Goal: Register for event/course

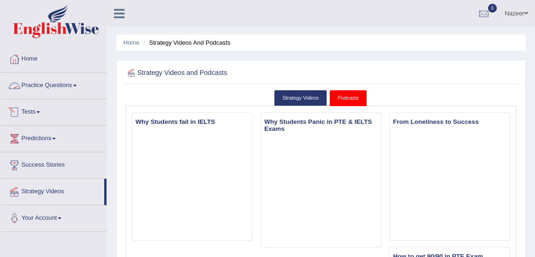
click at [34, 79] on link "Practice Questions" at bounding box center [53, 84] width 106 height 23
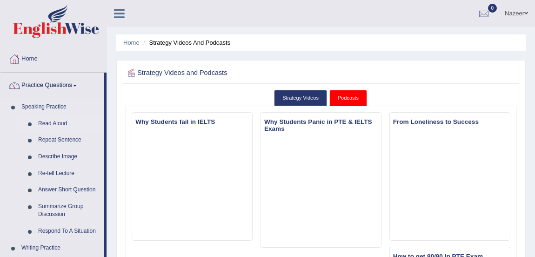
click at [49, 123] on link "Read Aloud" at bounding box center [69, 123] width 70 height 17
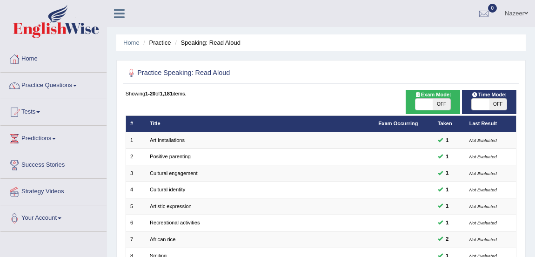
click at [423, 106] on span at bounding box center [424, 104] width 17 height 11
checkbox input "true"
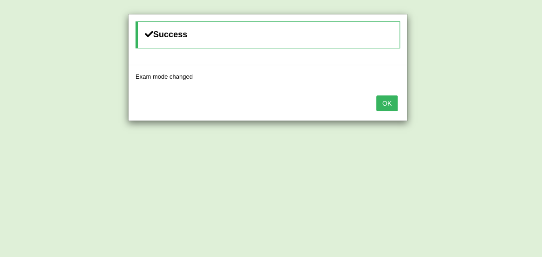
click at [388, 100] on button "OK" at bounding box center [386, 103] width 21 height 16
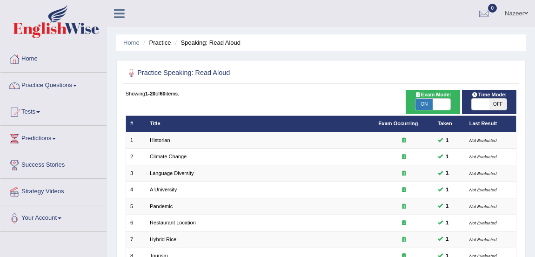
click at [476, 104] on span at bounding box center [480, 104] width 17 height 11
checkbox input "true"
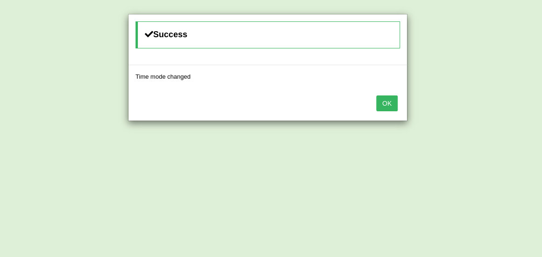
click at [384, 104] on button "OK" at bounding box center [386, 103] width 21 height 16
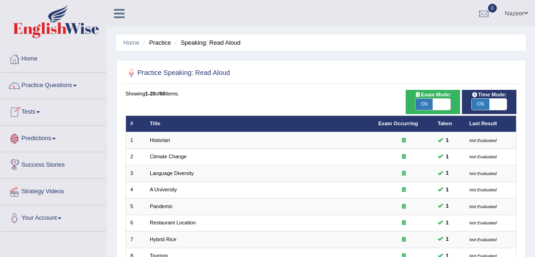
click at [30, 109] on link "Tests" at bounding box center [53, 110] width 106 height 23
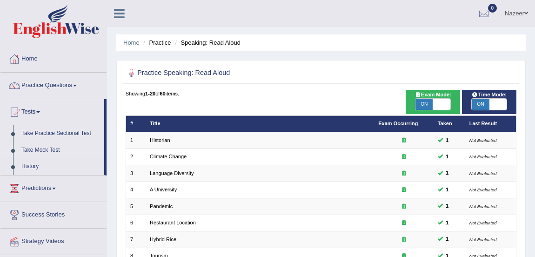
click at [39, 149] on link "Take Mock Test" at bounding box center [60, 150] width 87 height 17
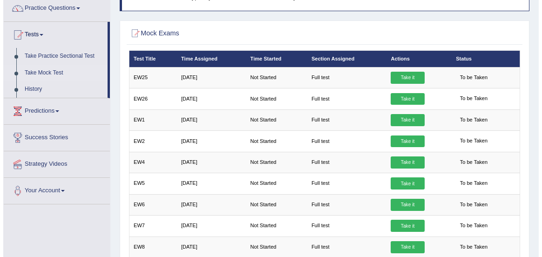
scroll to position [74, 0]
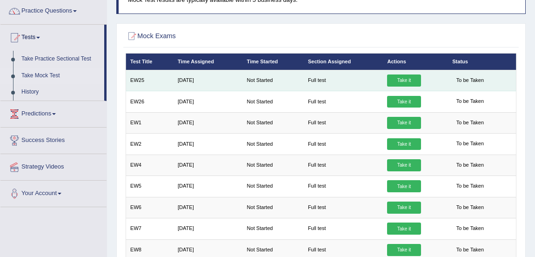
click at [404, 78] on link "Take it" at bounding box center [404, 80] width 34 height 12
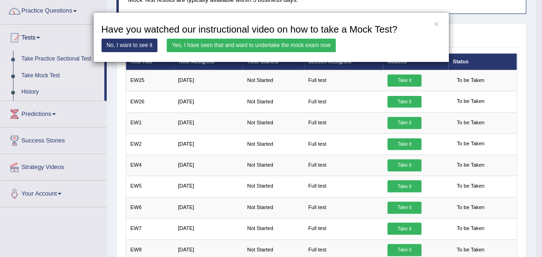
click at [225, 42] on link "Yes, I have seen that and want to undertake the mock exam now" at bounding box center [251, 45] width 169 height 13
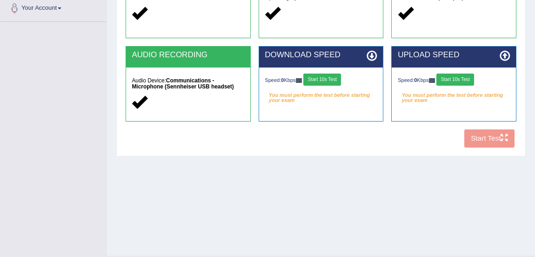
scroll to position [209, 0]
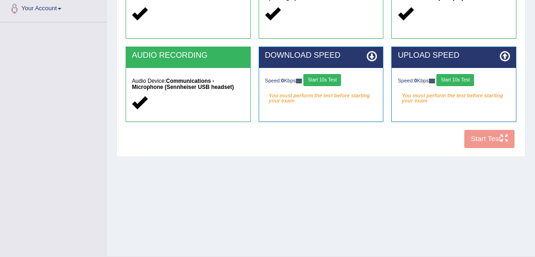
click at [492, 136] on div "COOKIES Cookies Enabled JAVASCRIPT Javascript Enabled BROWSER Browser: Chrome S…" at bounding box center [320, 16] width 395 height 272
click at [321, 78] on button "Start 10s Test" at bounding box center [322, 80] width 38 height 12
click at [456, 76] on button "Start 10s Test" at bounding box center [456, 80] width 38 height 12
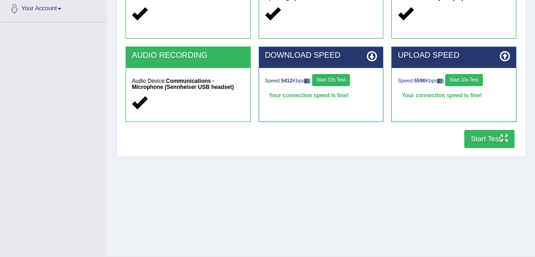
click at [482, 140] on button "Start Test" at bounding box center [490, 139] width 51 height 18
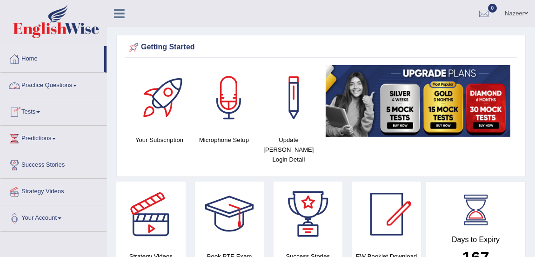
click at [40, 84] on link "Practice Questions" at bounding box center [53, 84] width 106 height 23
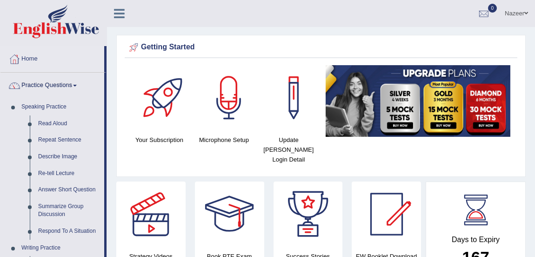
click at [40, 88] on link "Practice Questions" at bounding box center [52, 84] width 104 height 23
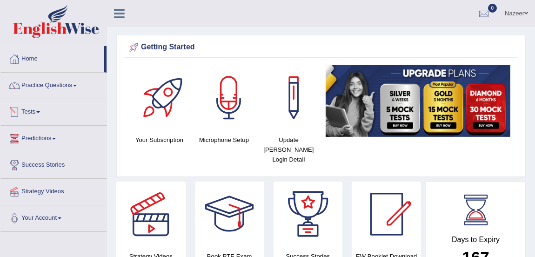
click at [28, 111] on link "Tests" at bounding box center [53, 110] width 106 height 23
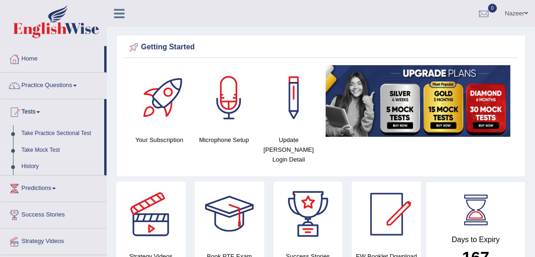
click at [37, 150] on link "Take Mock Test" at bounding box center [60, 150] width 87 height 17
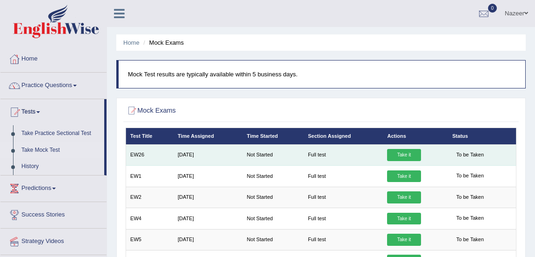
click at [406, 153] on link "Take it" at bounding box center [404, 155] width 34 height 12
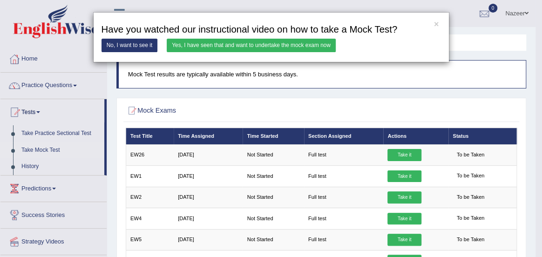
click at [222, 44] on link "Yes, I have seen that and want to undertake the mock exam now" at bounding box center [251, 45] width 169 height 13
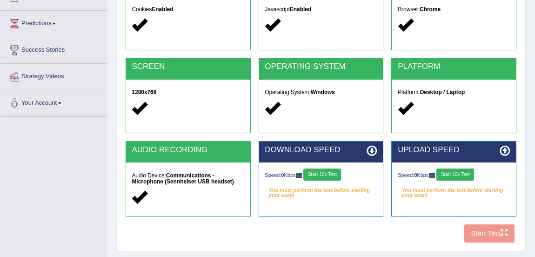
scroll to position [133, 0]
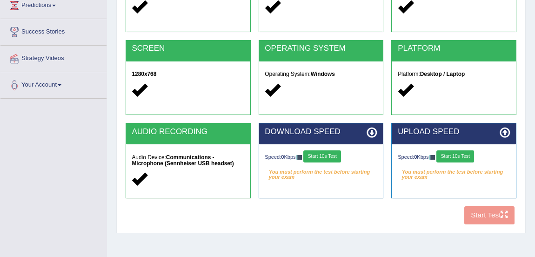
click at [333, 157] on button "Start 10s Test" at bounding box center [322, 156] width 38 height 12
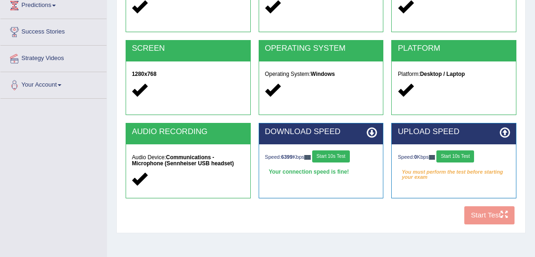
click at [456, 154] on button "Start 10s Test" at bounding box center [456, 156] width 38 height 12
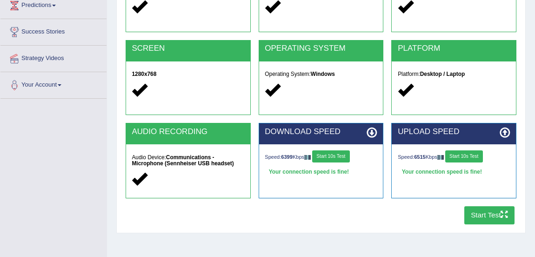
click at [487, 216] on button "Start Test" at bounding box center [490, 215] width 51 height 18
